Goal: Transaction & Acquisition: Purchase product/service

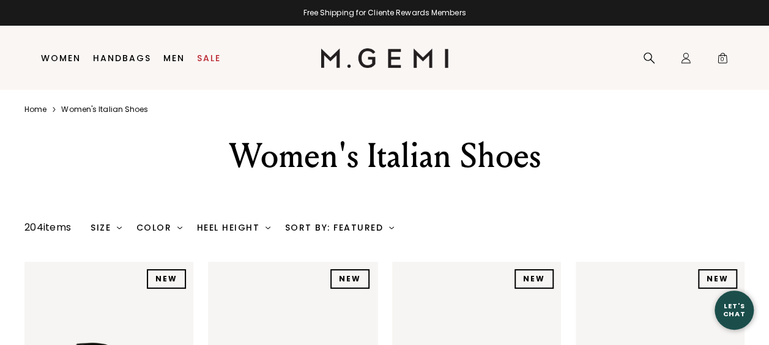
click at [58, 45] on li "Women Shop All Shoes New Arrivals Bestsellers Essentials The Event Edit The Vac…" at bounding box center [61, 58] width 52 height 64
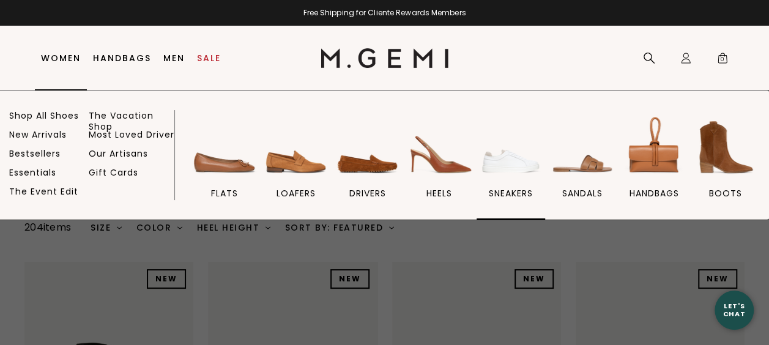
click at [520, 171] on img at bounding box center [511, 147] width 69 height 69
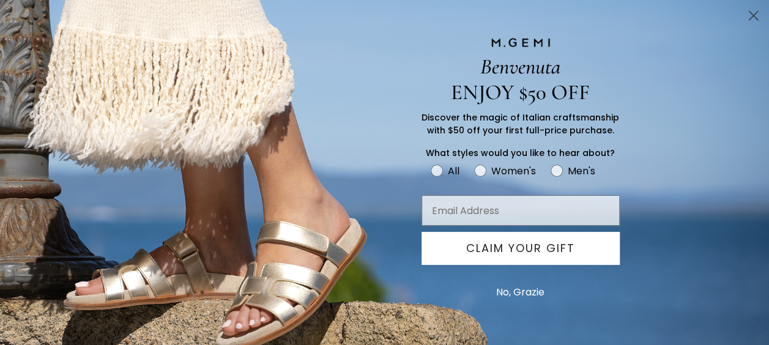
click at [756, 15] on circle "Close dialog" at bounding box center [754, 16] width 20 height 20
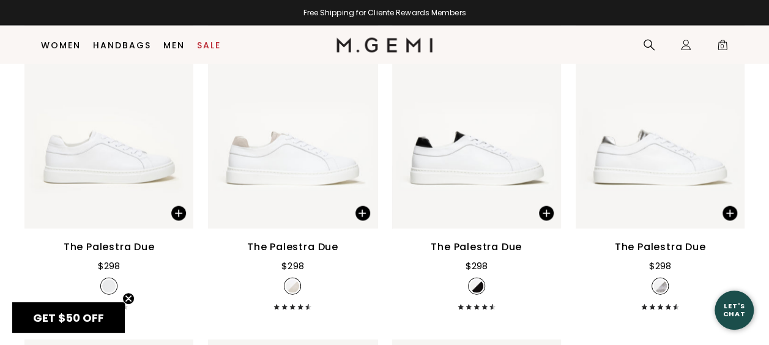
scroll to position [1241, 0]
click at [310, 185] on img at bounding box center [292, 115] width 169 height 225
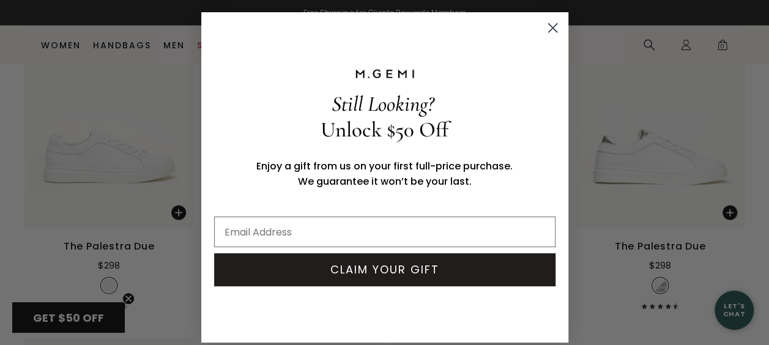
click at [546, 29] on circle "Close dialog" at bounding box center [552, 28] width 20 height 20
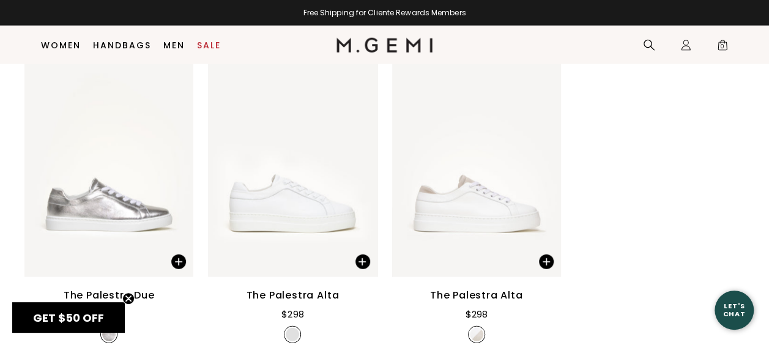
scroll to position [1529, 0]
click at [464, 217] on img at bounding box center [476, 163] width 169 height 225
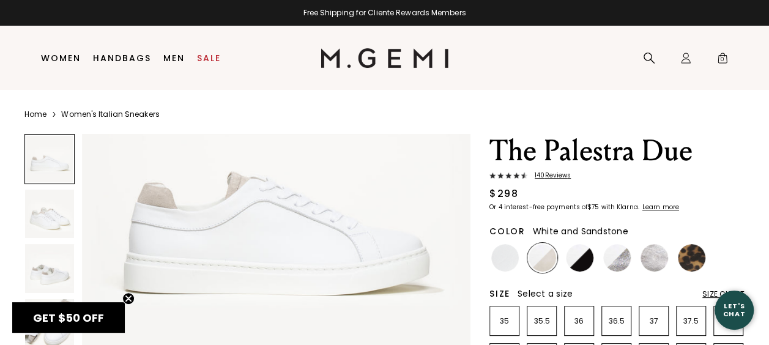
click at [45, 222] on img at bounding box center [49, 214] width 49 height 49
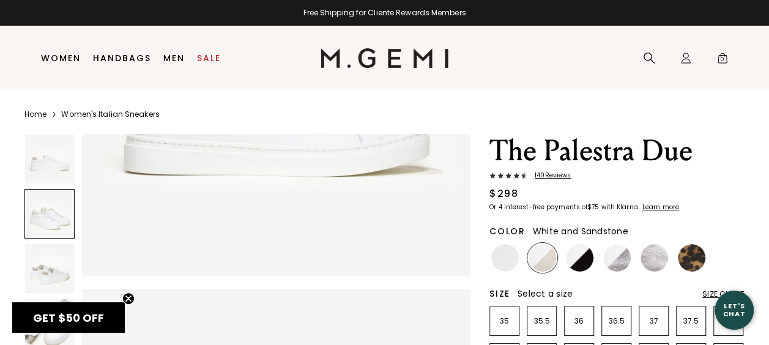
scroll to position [392, 0]
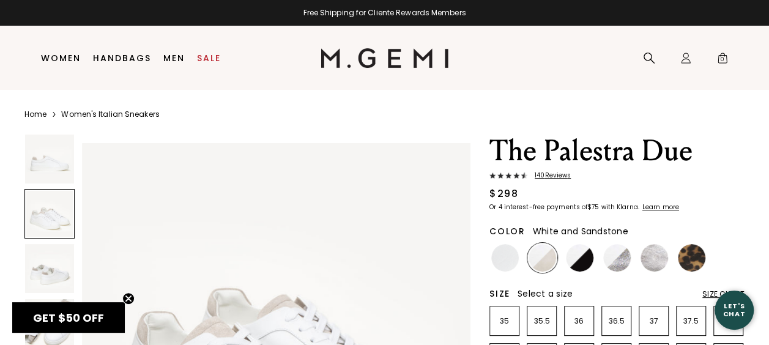
click at [45, 267] on img at bounding box center [49, 268] width 49 height 49
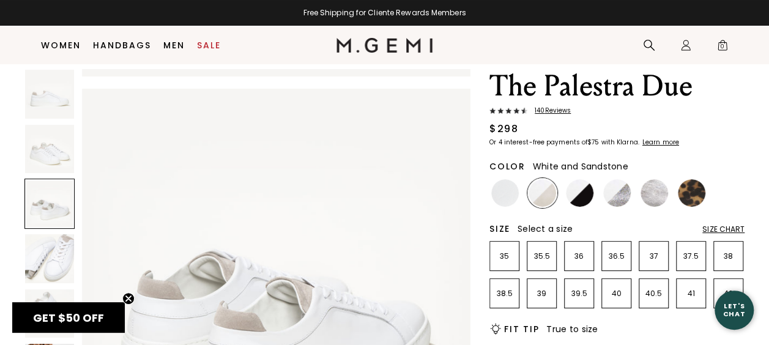
scroll to position [49, 0]
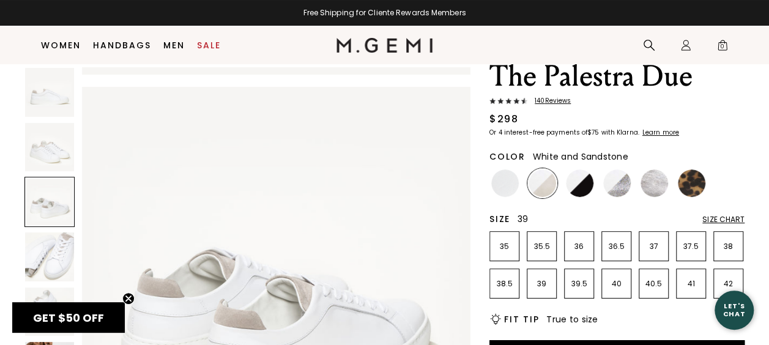
click at [541, 293] on li "39" at bounding box center [542, 284] width 30 height 30
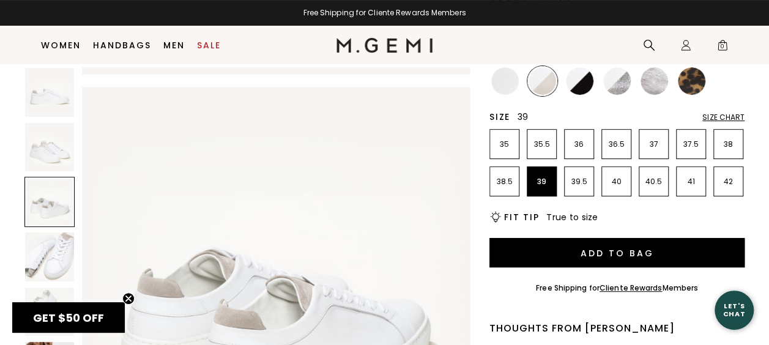
scroll to position [152, 0]
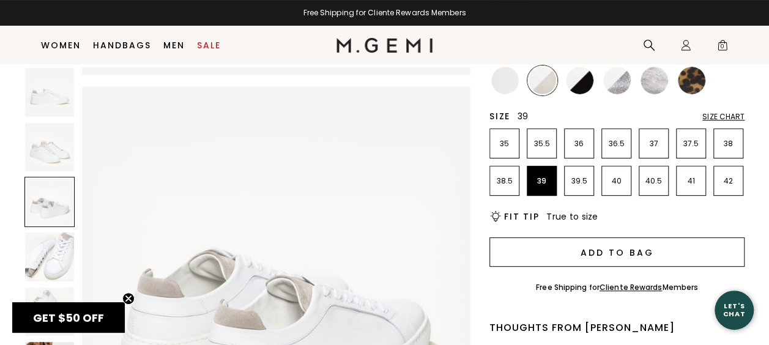
click at [590, 250] on button "Add to Bag" at bounding box center [617, 251] width 255 height 29
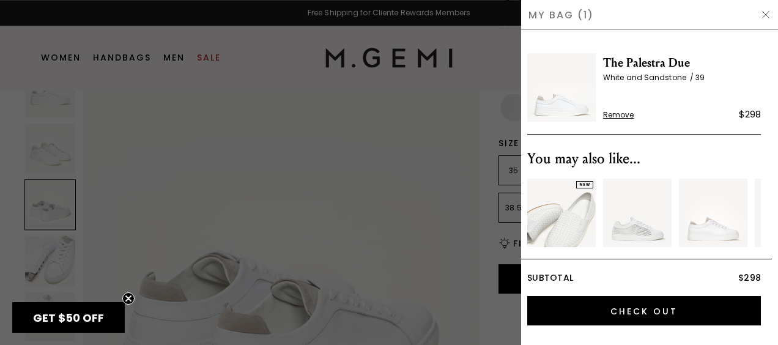
scroll to position [0, 0]
click at [155, 115] on div at bounding box center [389, 172] width 778 height 345
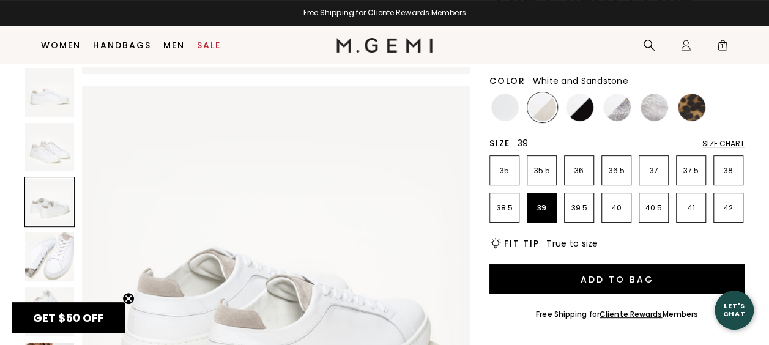
scroll to position [783, 0]
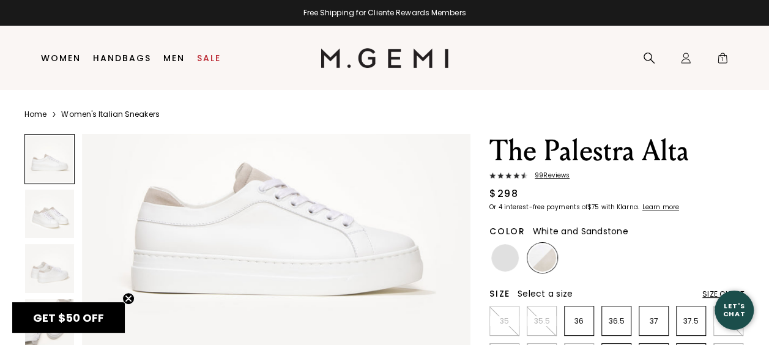
click at [58, 218] on img at bounding box center [49, 214] width 49 height 49
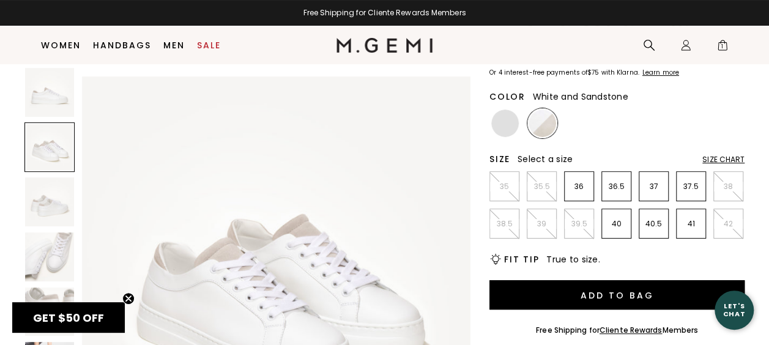
scroll to position [111, 0]
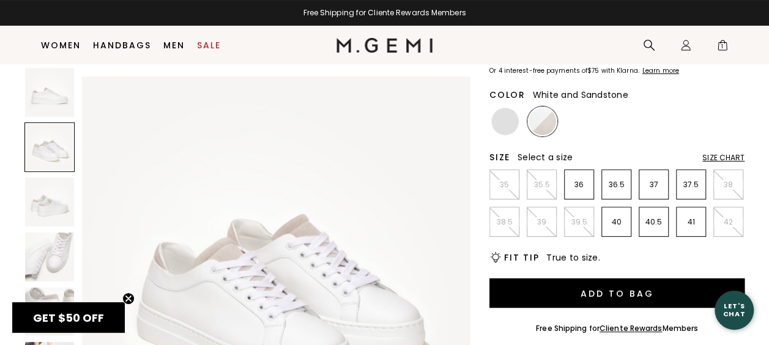
click at [54, 199] on img at bounding box center [49, 201] width 49 height 49
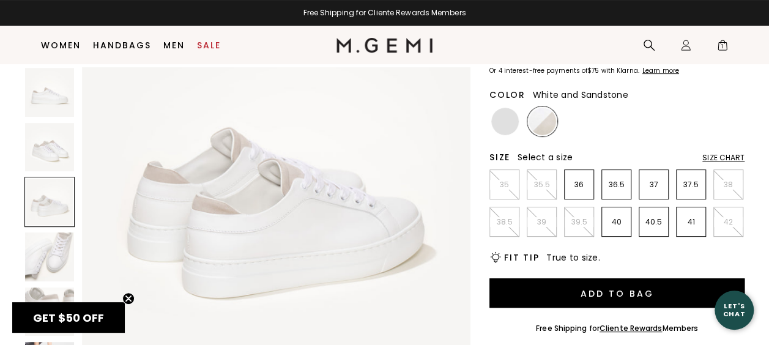
scroll to position [885, 0]
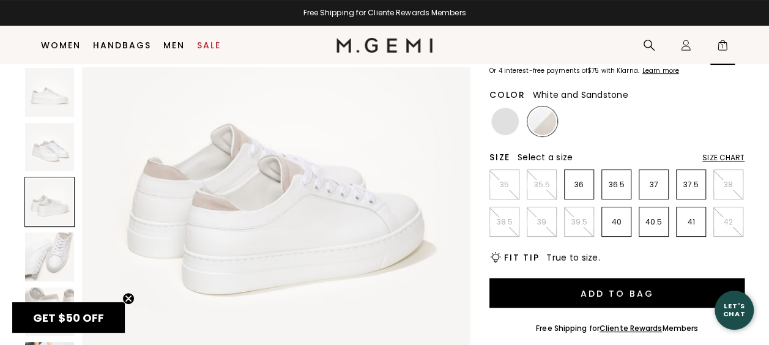
click at [722, 45] on span "1" at bounding box center [723, 48] width 12 height 12
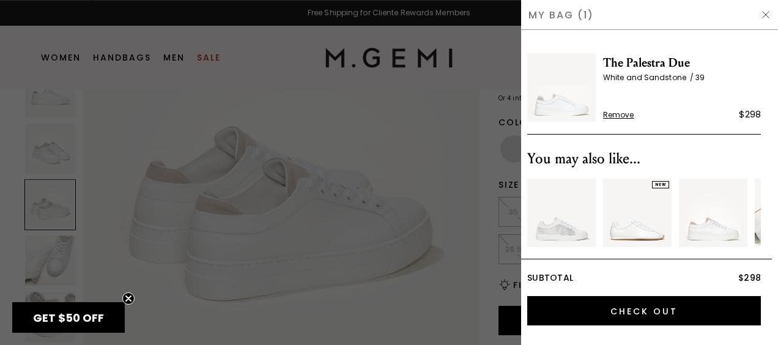
scroll to position [0, 0]
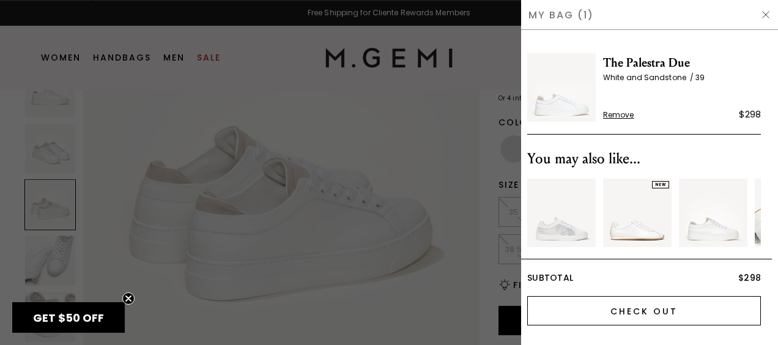
click at [640, 315] on input "Check Out" at bounding box center [645, 310] width 234 height 29
